Goal: Task Accomplishment & Management: Use online tool/utility

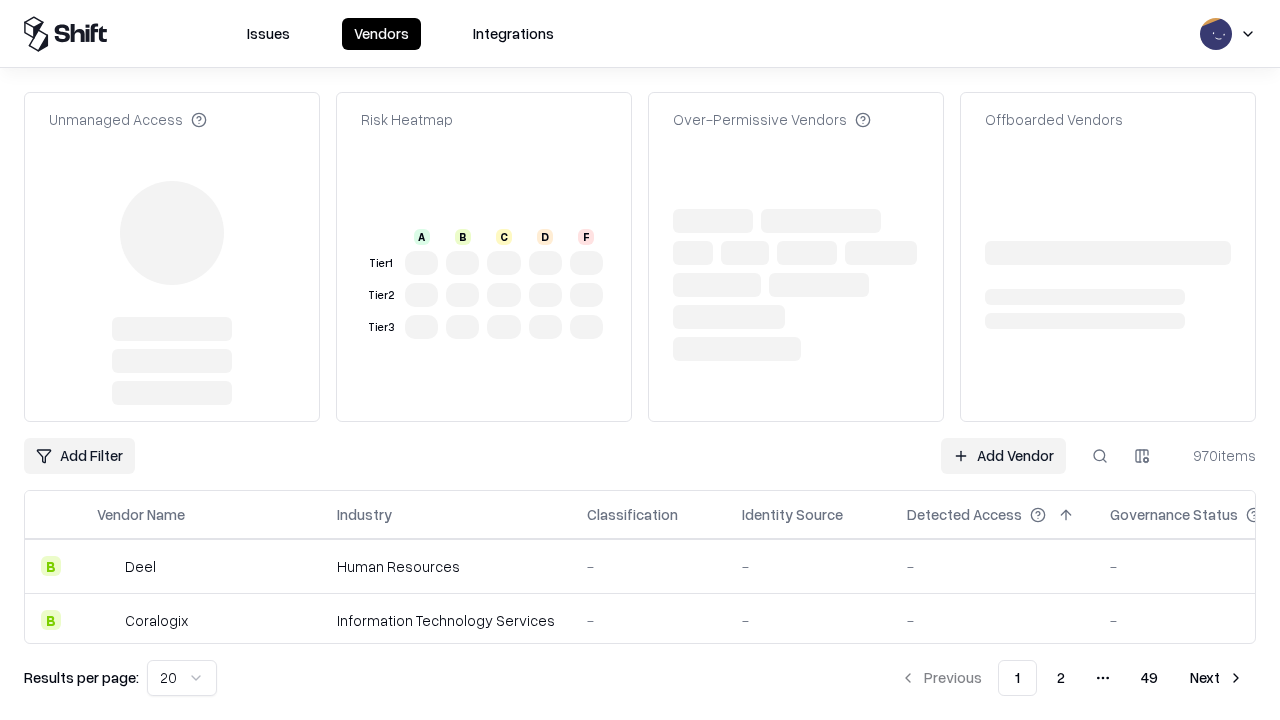
click at [1003, 438] on link "Add Vendor" at bounding box center [1003, 456] width 125 height 36
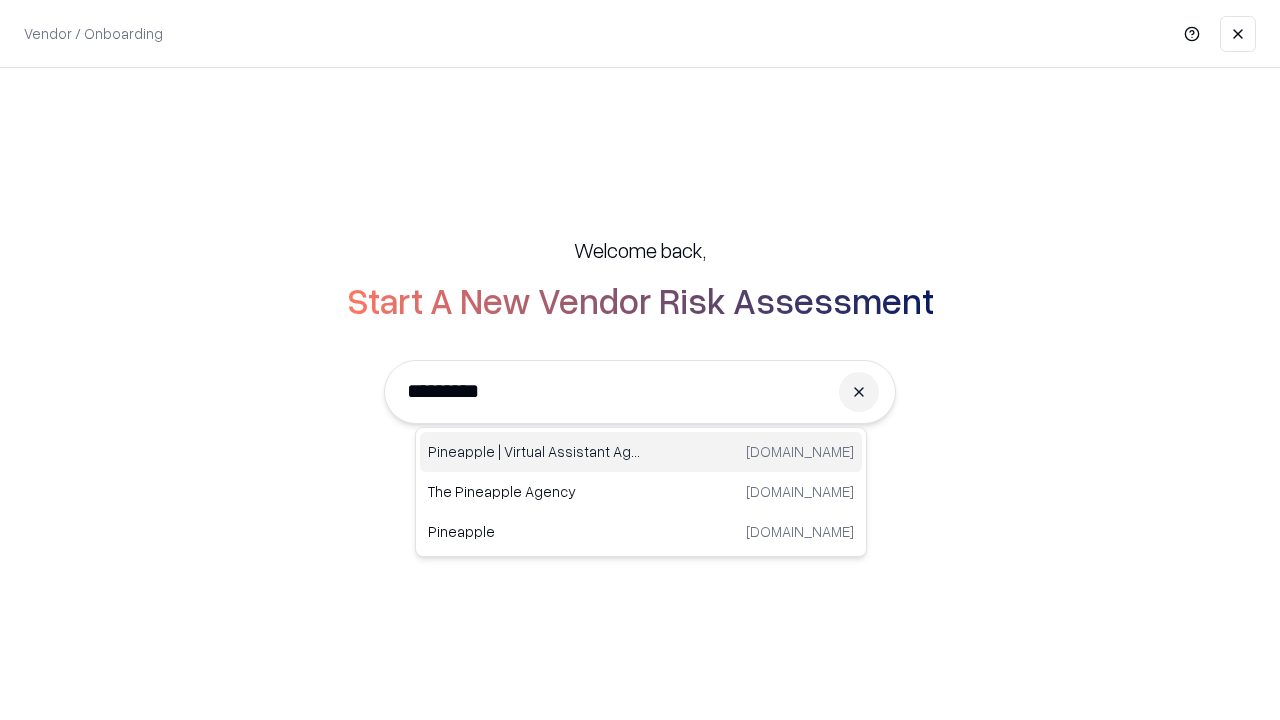
click at [641, 452] on div "Pineapple | Virtual Assistant Agency [DOMAIN_NAME]" at bounding box center [641, 452] width 442 height 40
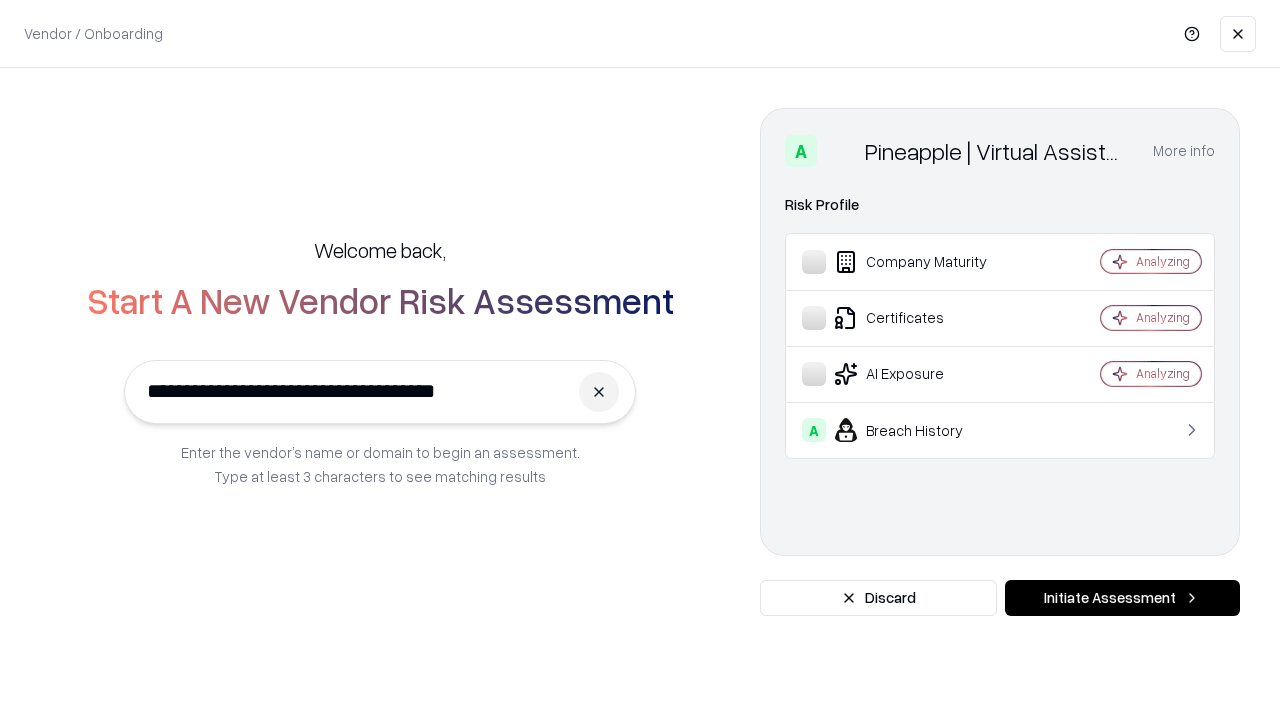
type input "**********"
click at [1122, 598] on button "Initiate Assessment" at bounding box center [1122, 598] width 235 height 36
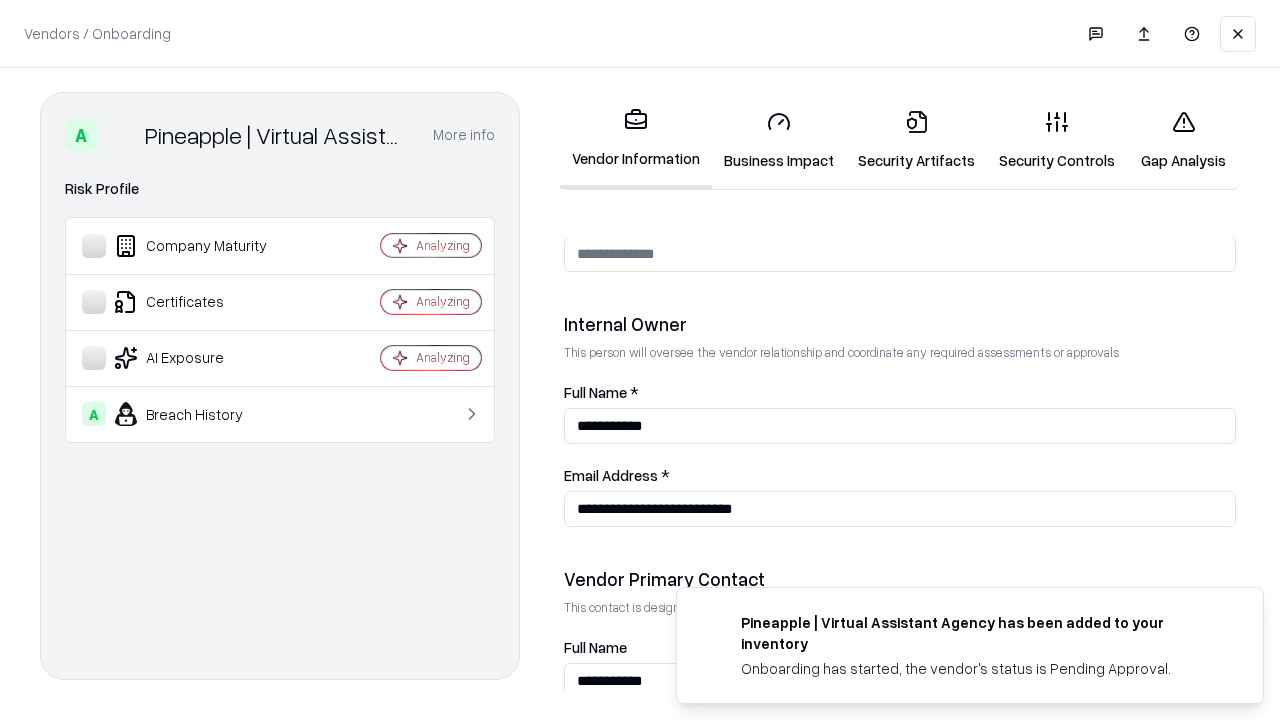
scroll to position [1036, 0]
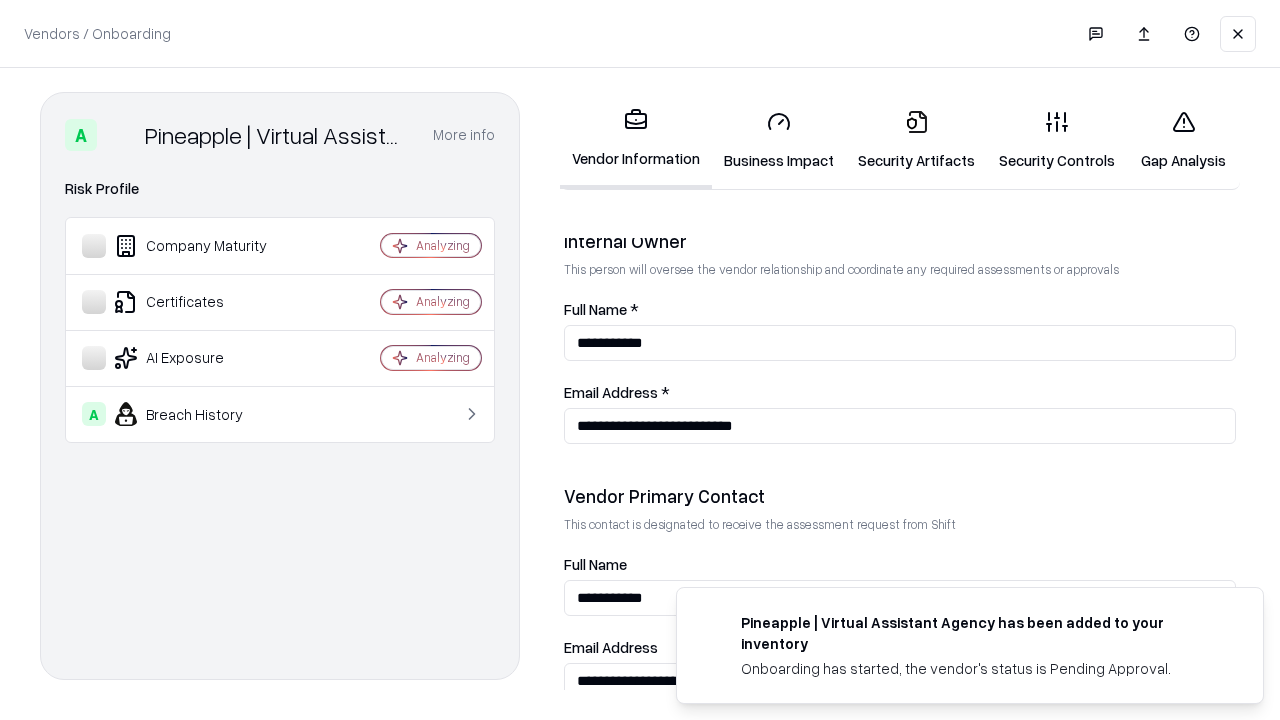
click at [916, 140] on link "Security Artifacts" at bounding box center [916, 140] width 141 height 93
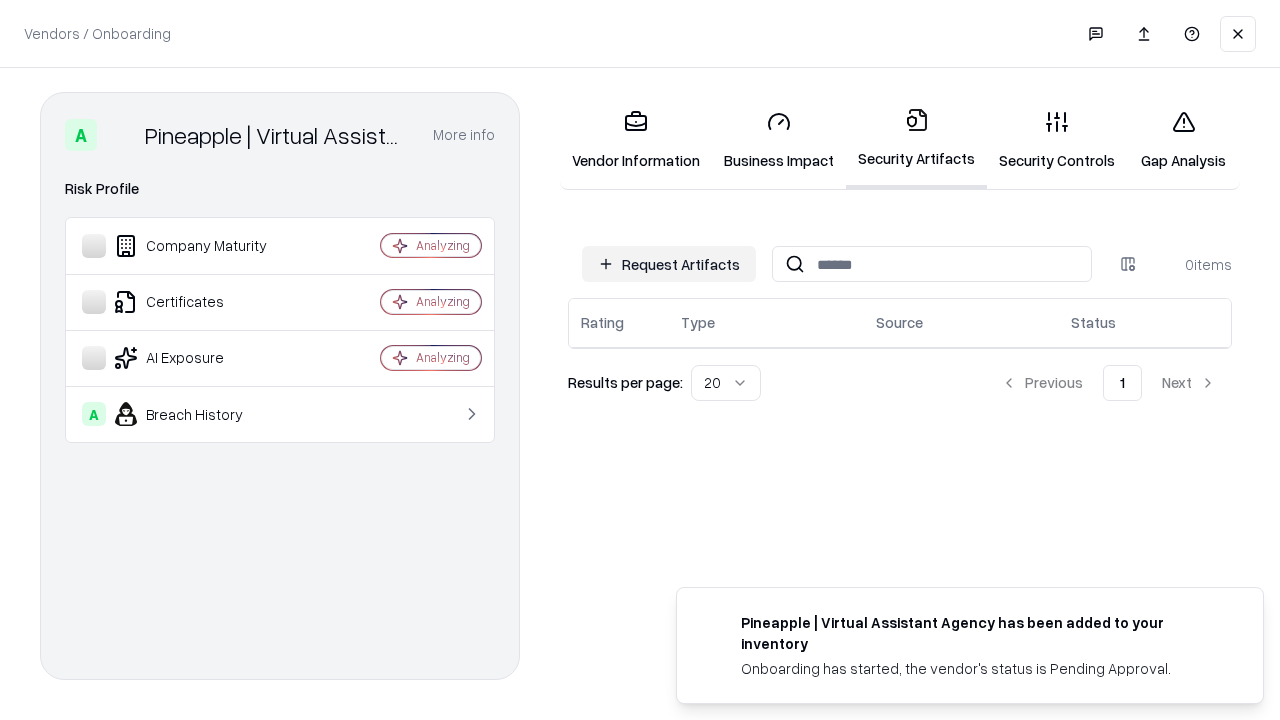
click at [669, 264] on button "Request Artifacts" at bounding box center [669, 264] width 174 height 36
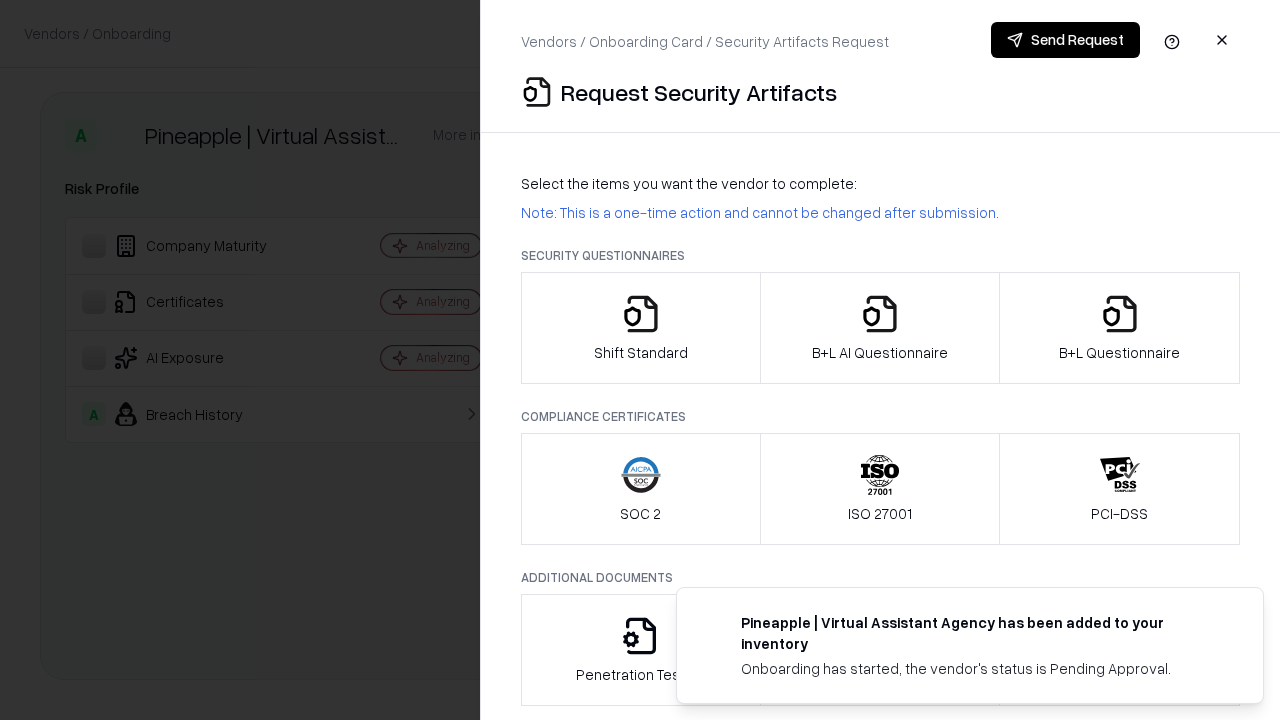
click at [1119, 328] on icon "button" at bounding box center [1120, 314] width 40 height 40
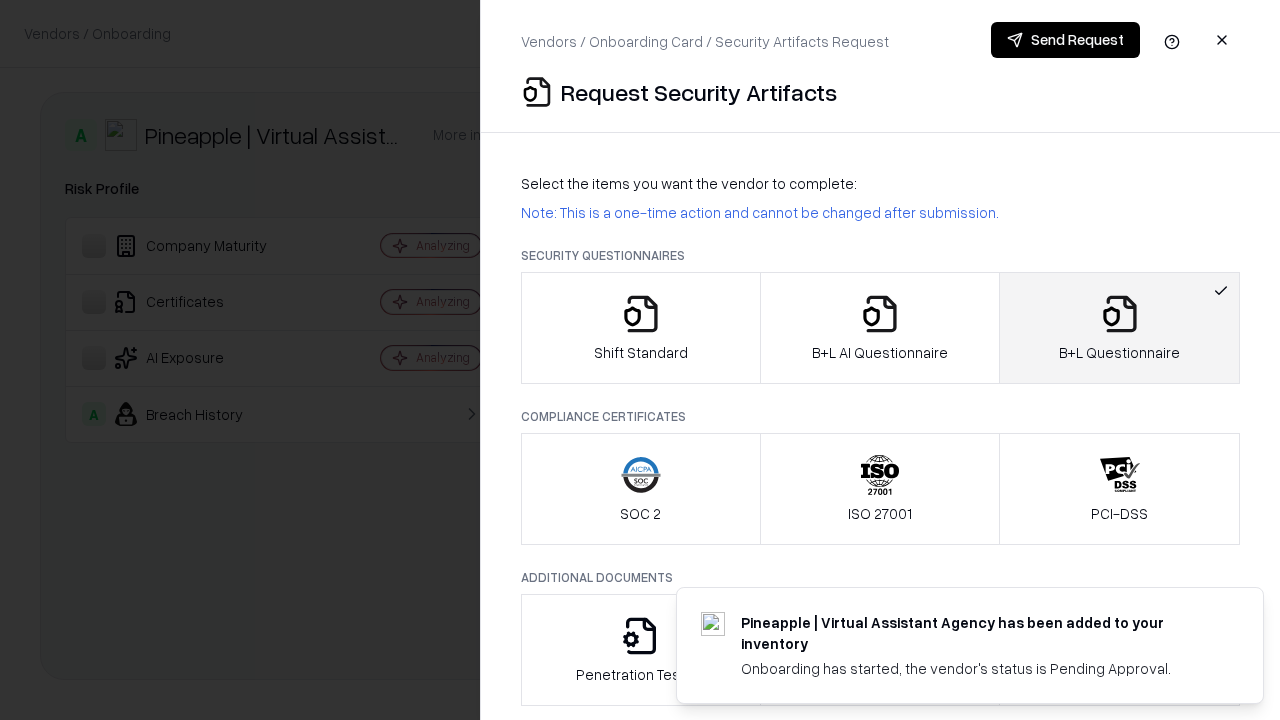
click at [879, 328] on icon "button" at bounding box center [880, 314] width 40 height 40
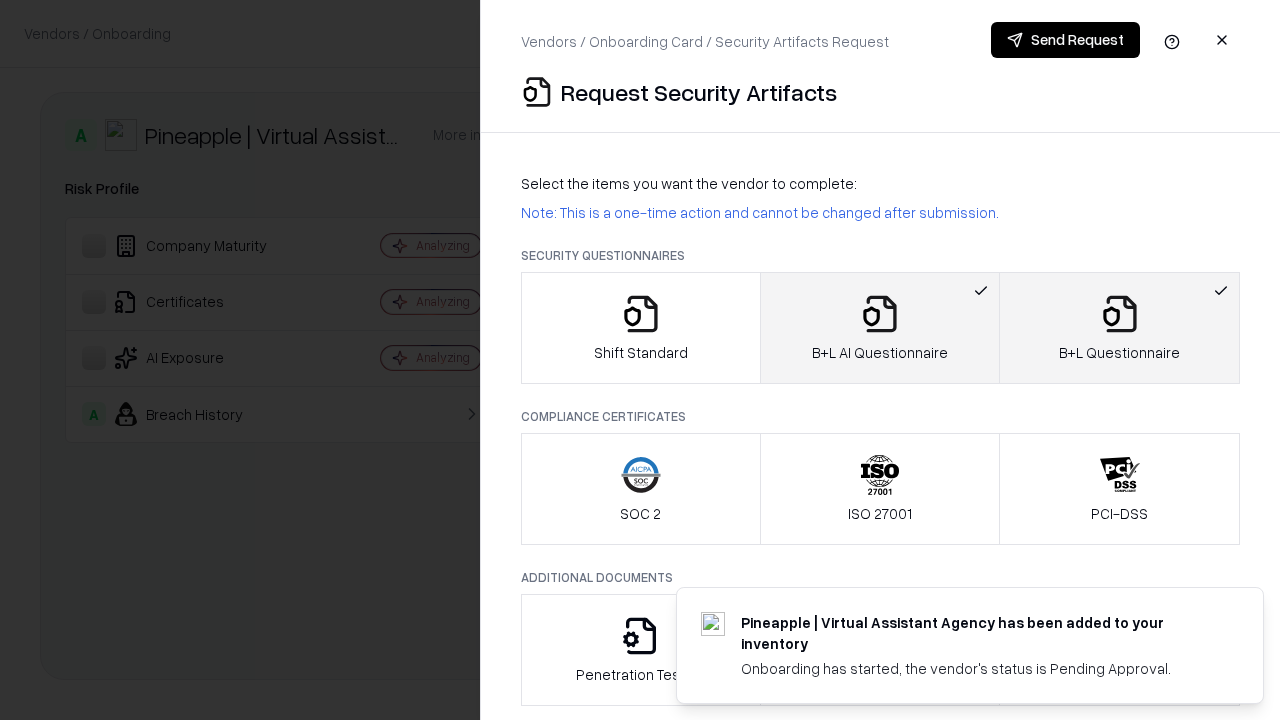
click at [1065, 40] on button "Send Request" at bounding box center [1065, 40] width 149 height 36
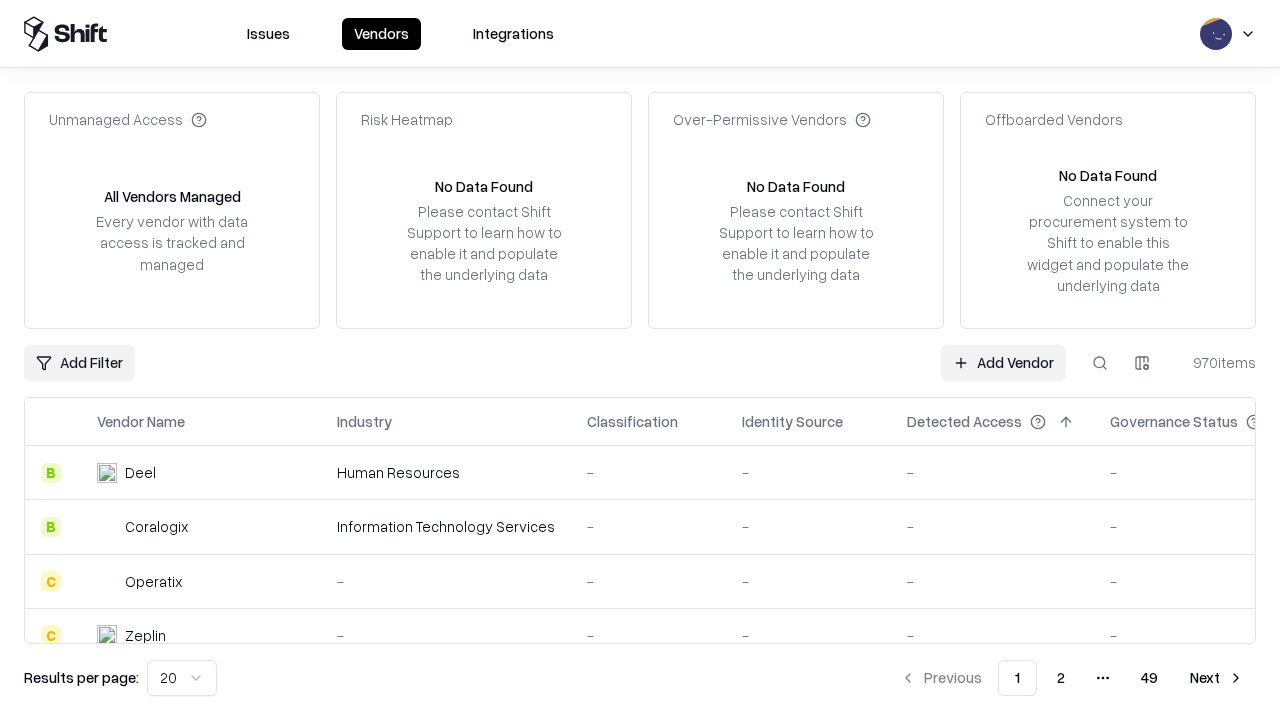
click at [1003, 362] on link "Add Vendor" at bounding box center [1003, 363] width 125 height 36
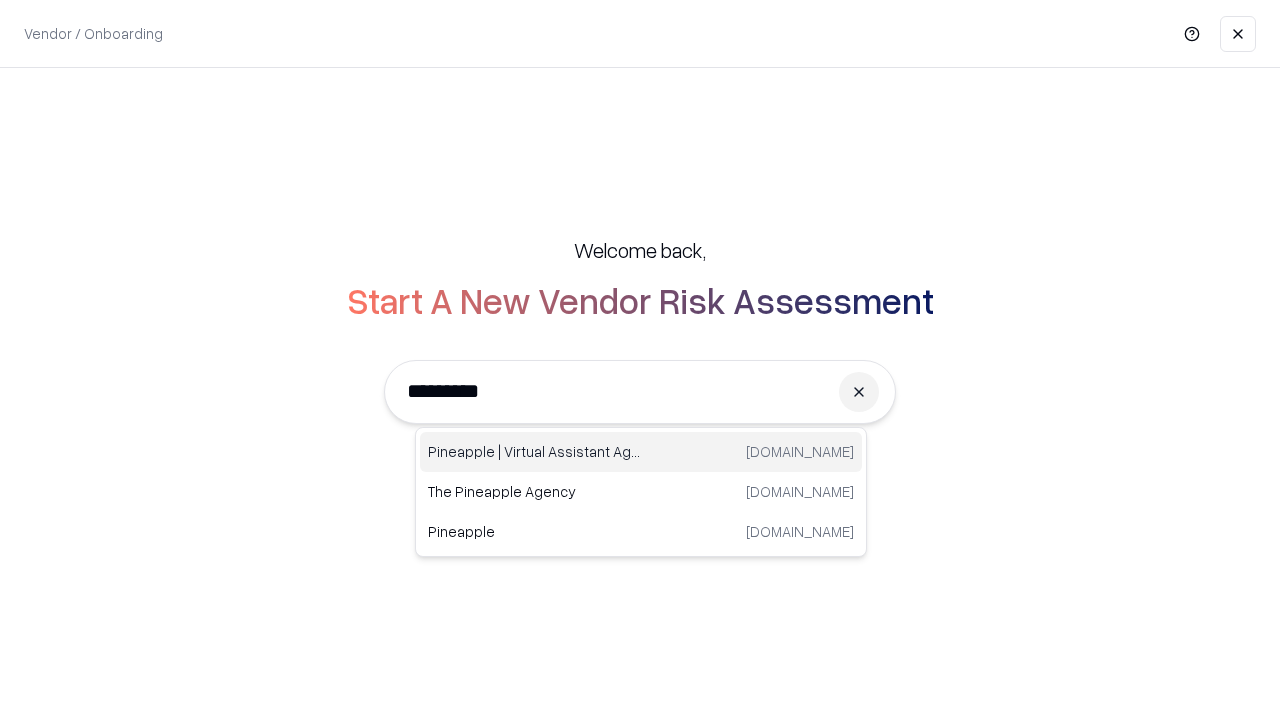
click at [641, 452] on div "Pineapple | Virtual Assistant Agency [DOMAIN_NAME]" at bounding box center [641, 452] width 442 height 40
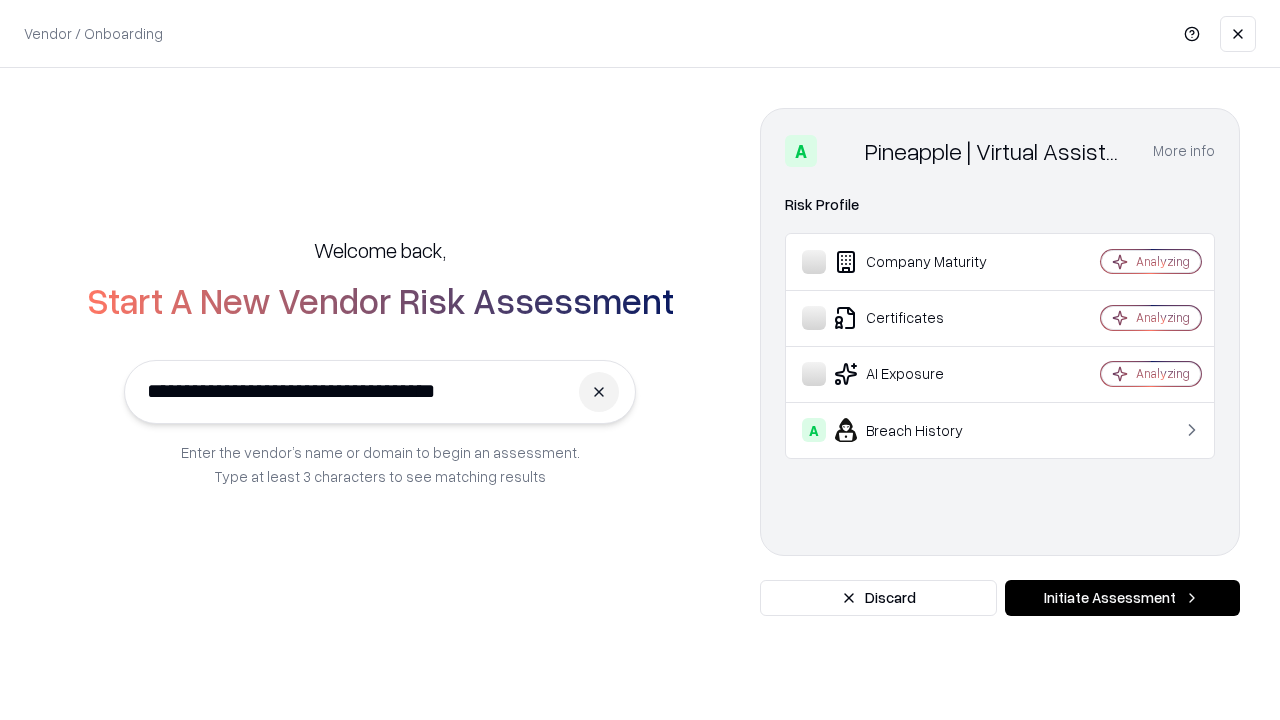
type input "**********"
click at [1122, 598] on button "Initiate Assessment" at bounding box center [1122, 598] width 235 height 36
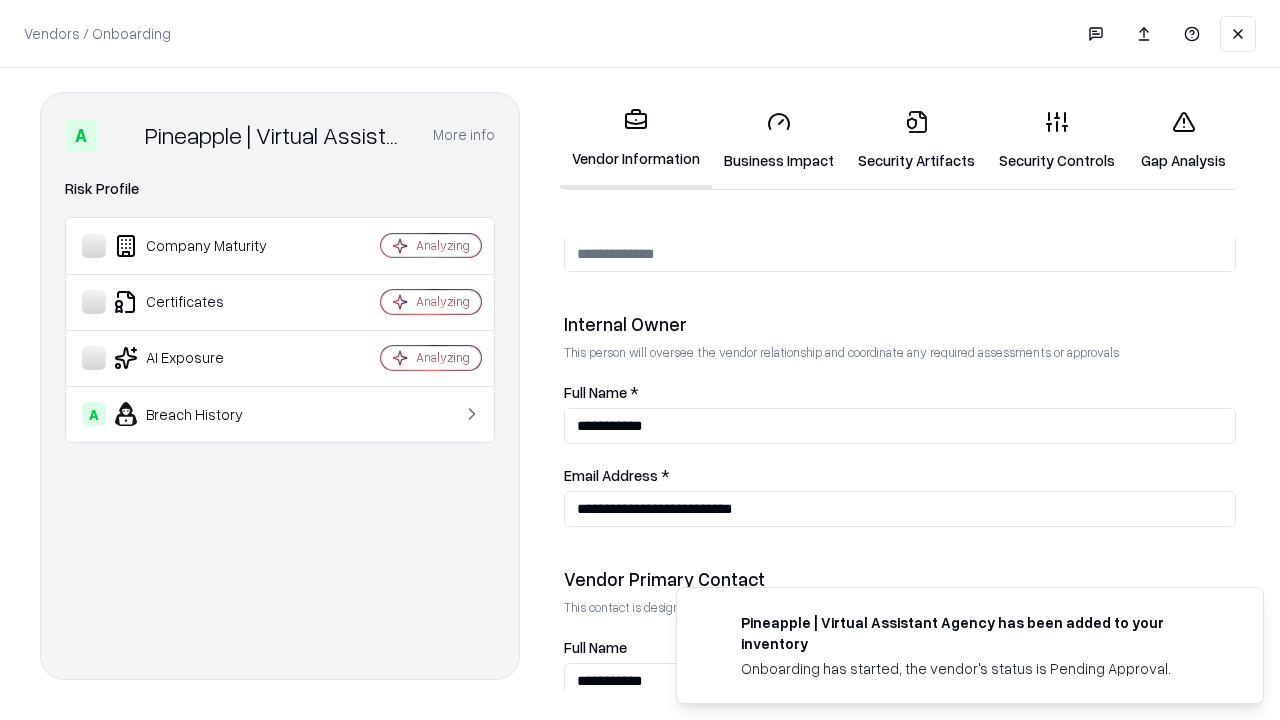
scroll to position [1036, 0]
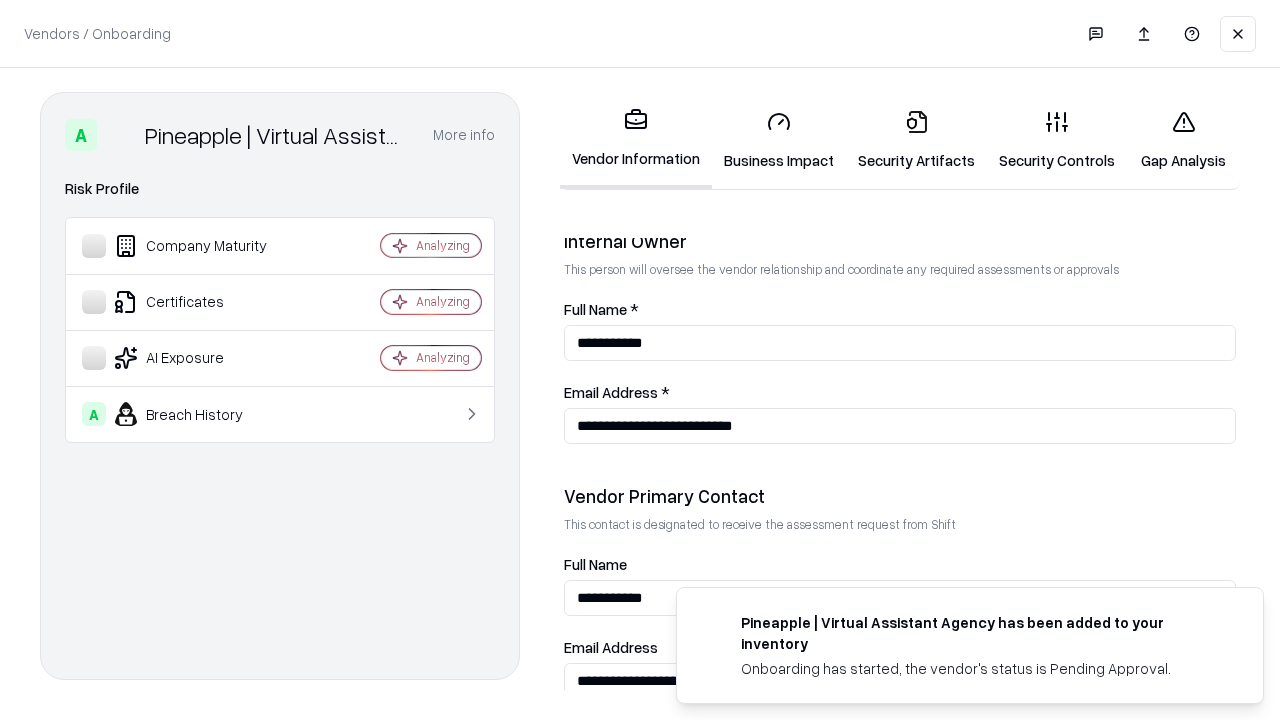
click at [1183, 140] on link "Gap Analysis" at bounding box center [1183, 140] width 113 height 93
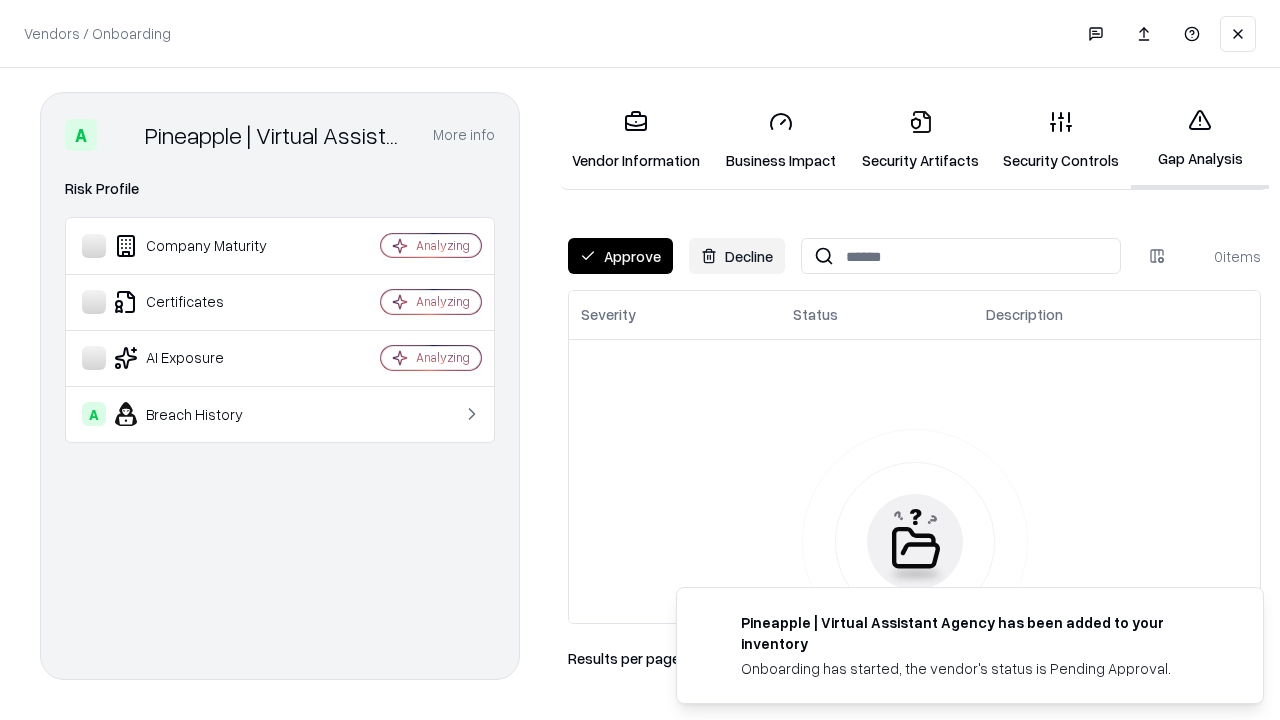
click at [620, 256] on button "Approve" at bounding box center [620, 256] width 105 height 36
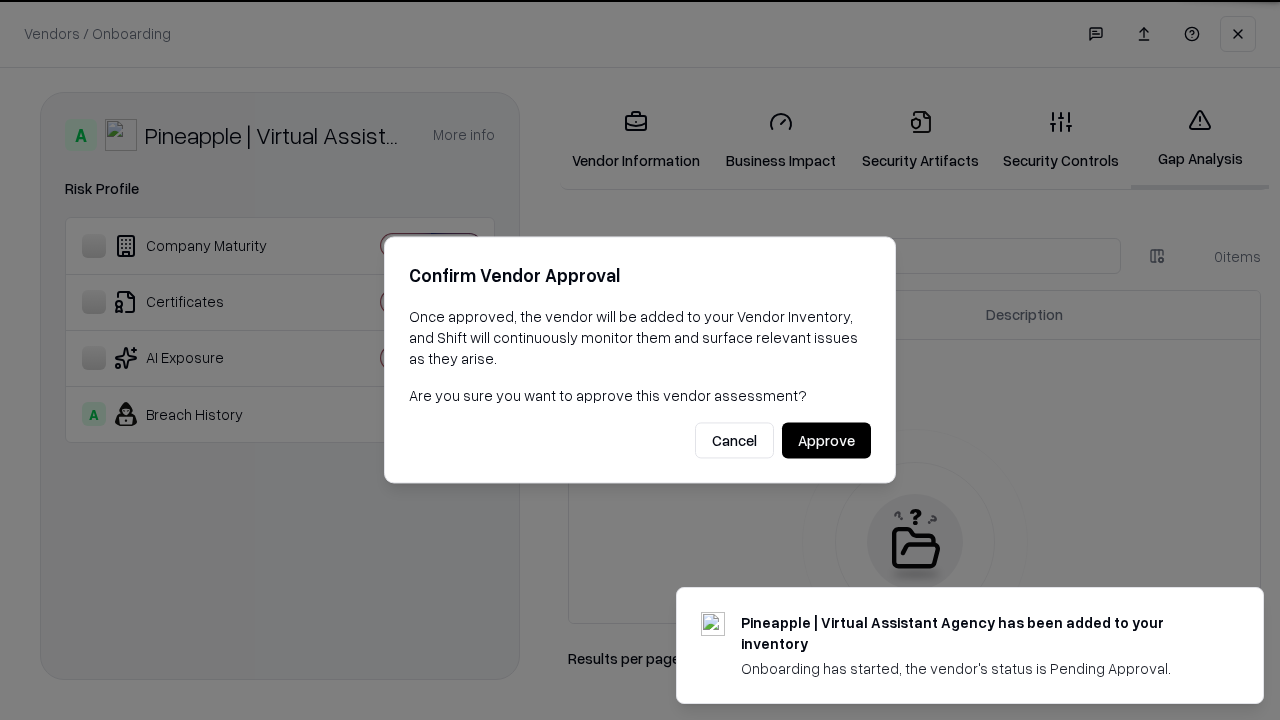
click at [825, 440] on button "Approve" at bounding box center [826, 441] width 89 height 36
